Goal: Check status: Check status

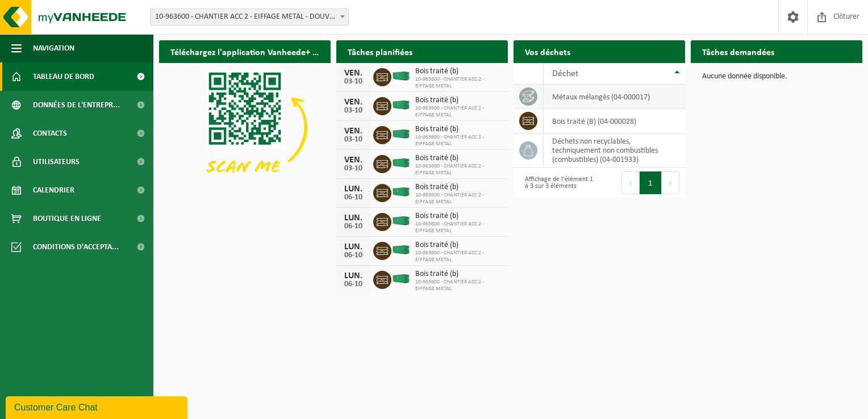
click at [605, 99] on td "métaux mélangés (04-000017)" at bounding box center [613, 97] width 141 height 24
click at [585, 148] on td "déchets non recyclables, techniquement non combustibles (combustibles) (04-0019…" at bounding box center [613, 150] width 141 height 34
click at [585, 149] on td "déchets non recyclables, techniquement non combustibles (combustibles) (04-0019…" at bounding box center [613, 150] width 141 height 34
drag, startPoint x: 585, startPoint y: 149, endPoint x: 702, endPoint y: 162, distance: 117.1
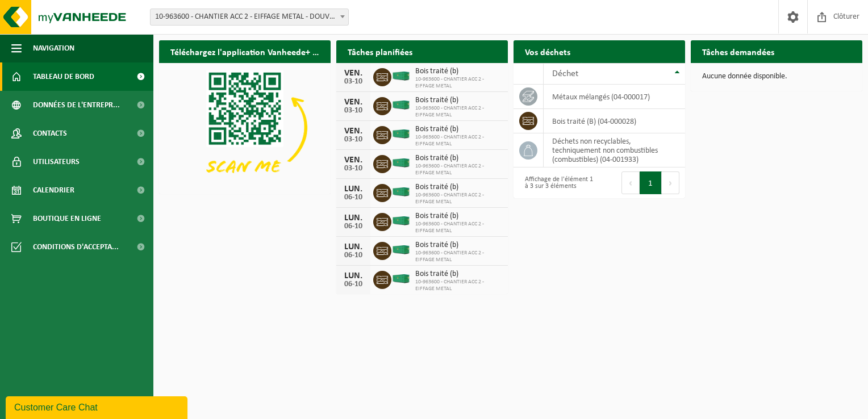
click at [702, 162] on div "Téléchargez l'application Vanheede+ maintenant! Cachez Tâches planifiées Consul…" at bounding box center [510, 167] width 709 height 265
click at [385, 278] on icon at bounding box center [381, 279] width 11 height 11
click at [75, 77] on span "Tableau de bord" at bounding box center [63, 76] width 61 height 28
click at [286, 233] on div "Téléchargez l'application Vanheede+ maintenant! Cachez Tâches planifiées Consul…" at bounding box center [510, 167] width 709 height 265
click at [556, 339] on html "Site: 10-963600 - CHANTIER ACC 2 - EIFFAGE METAL - DOUVRIN 10-963600 - CHANTIER…" at bounding box center [434, 209] width 868 height 419
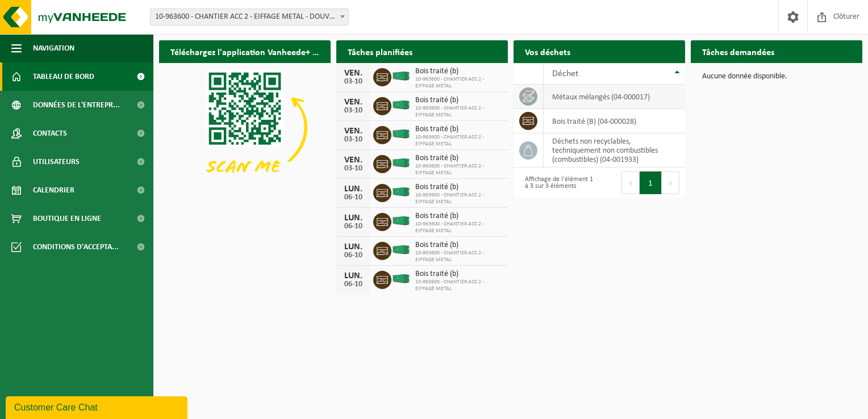
click at [587, 94] on td "métaux mélangés (04-000017)" at bounding box center [613, 97] width 141 height 24
drag, startPoint x: 587, startPoint y: 94, endPoint x: 597, endPoint y: 101, distance: 11.8
click at [597, 101] on td "métaux mélangés (04-000017)" at bounding box center [613, 97] width 141 height 24
click at [575, 262] on div "Téléchargez l'application Vanheede+ maintenant! Cachez Tâches planifiées Consul…" at bounding box center [510, 167] width 709 height 265
click at [644, 265] on div "Téléchargez l'application Vanheede+ maintenant! Cachez Tâches planifiées Consul…" at bounding box center [510, 167] width 709 height 265
